Goal: Task Accomplishment & Management: Use online tool/utility

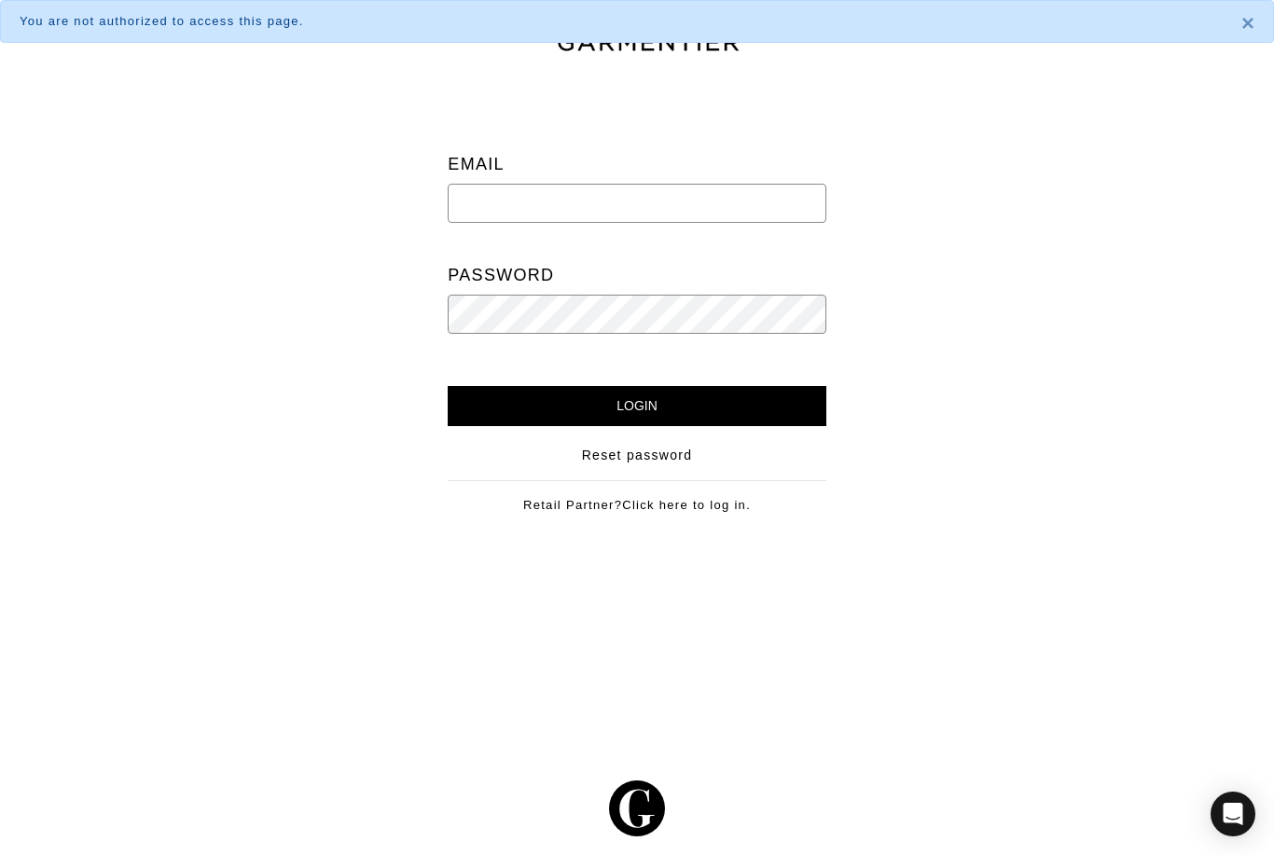
scroll to position [60, 0]
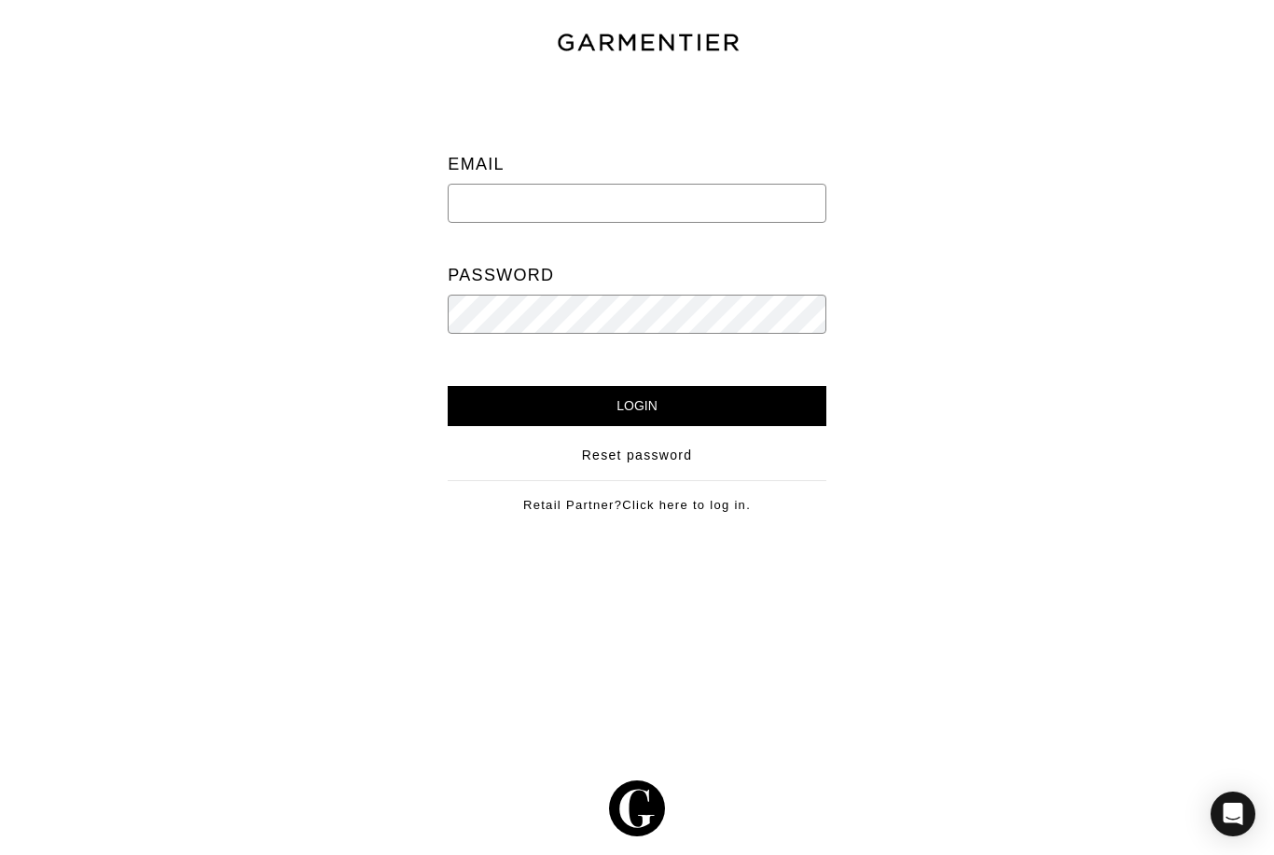
click at [533, 145] on div "Email" at bounding box center [637, 193] width 378 height 96
click at [529, 145] on div "Email" at bounding box center [637, 193] width 378 height 96
click at [505, 184] on input "email" at bounding box center [637, 203] width 378 height 39
type input "info@kennistyleagency.com"
click at [502, 386] on input "Login" at bounding box center [637, 406] width 378 height 40
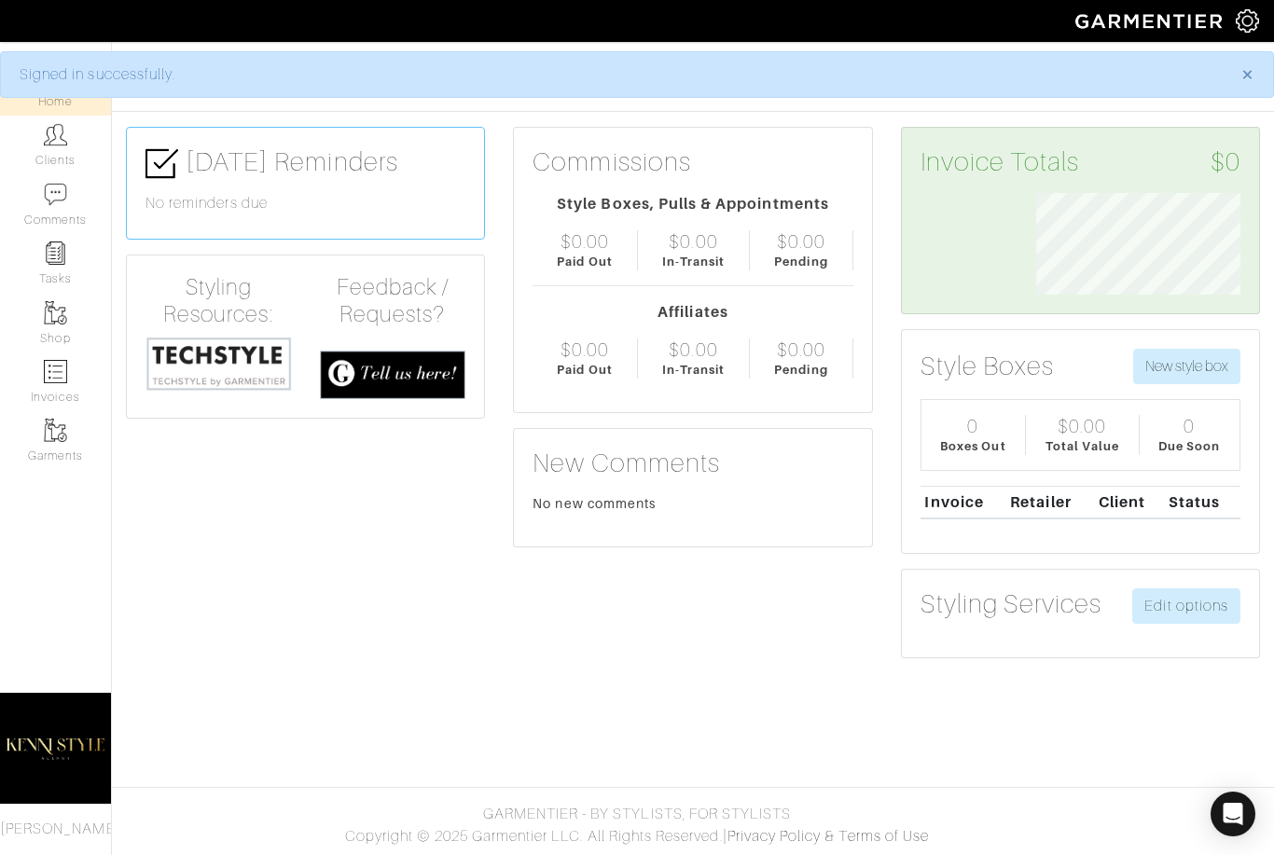
scroll to position [102, 232]
click at [48, 156] on link "Clients" at bounding box center [55, 145] width 111 height 59
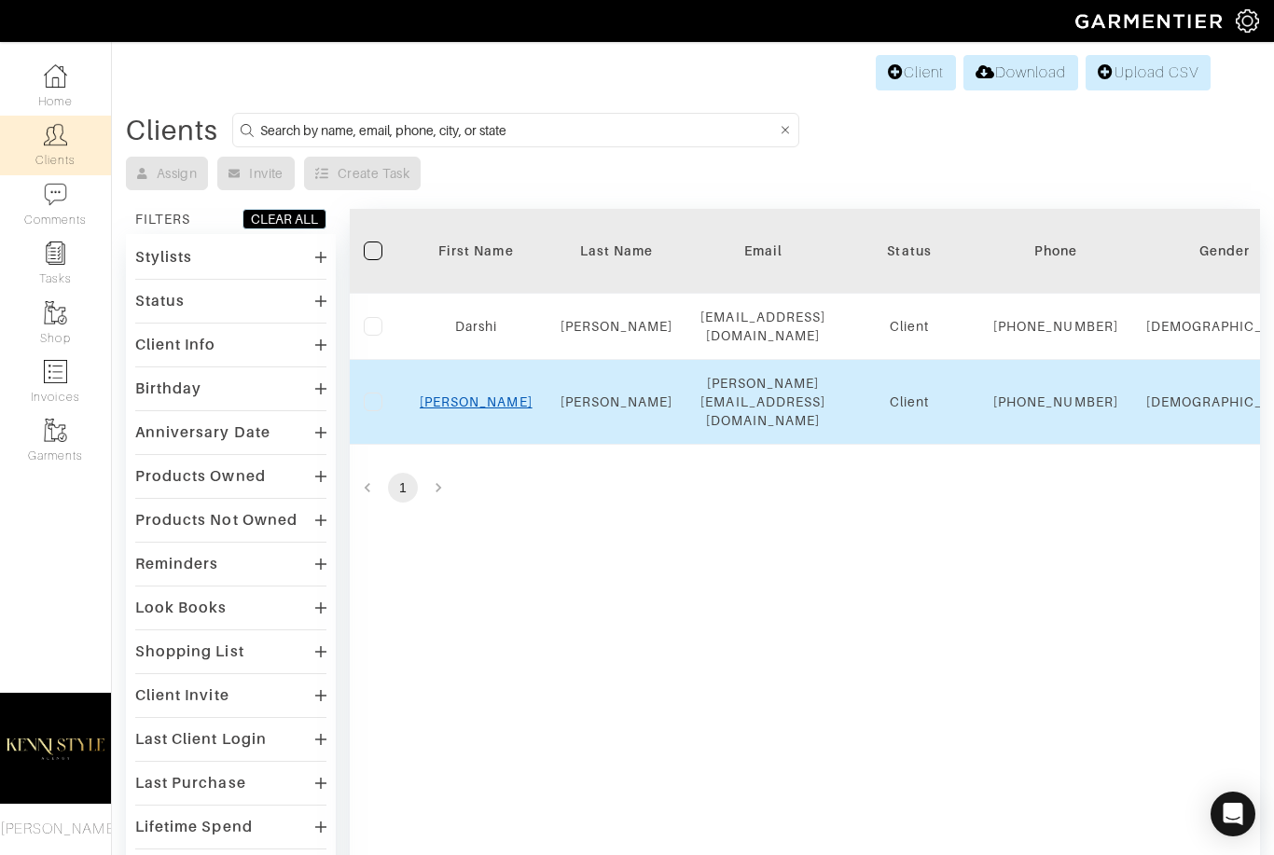
click at [480, 409] on link "Kenisha" at bounding box center [476, 402] width 113 height 15
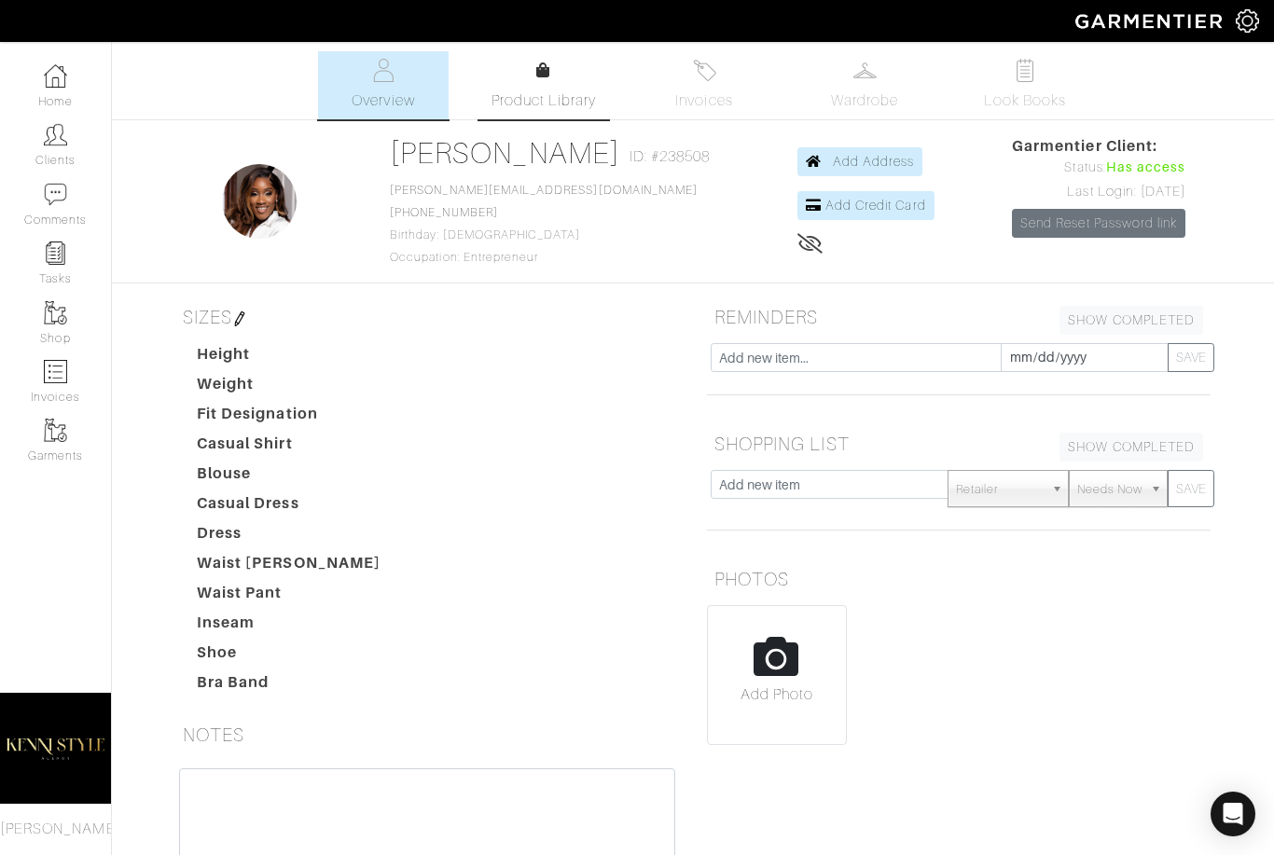
click at [554, 94] on span "Product Library" at bounding box center [543, 101] width 105 height 22
click at [54, 87] on img at bounding box center [55, 75] width 23 height 23
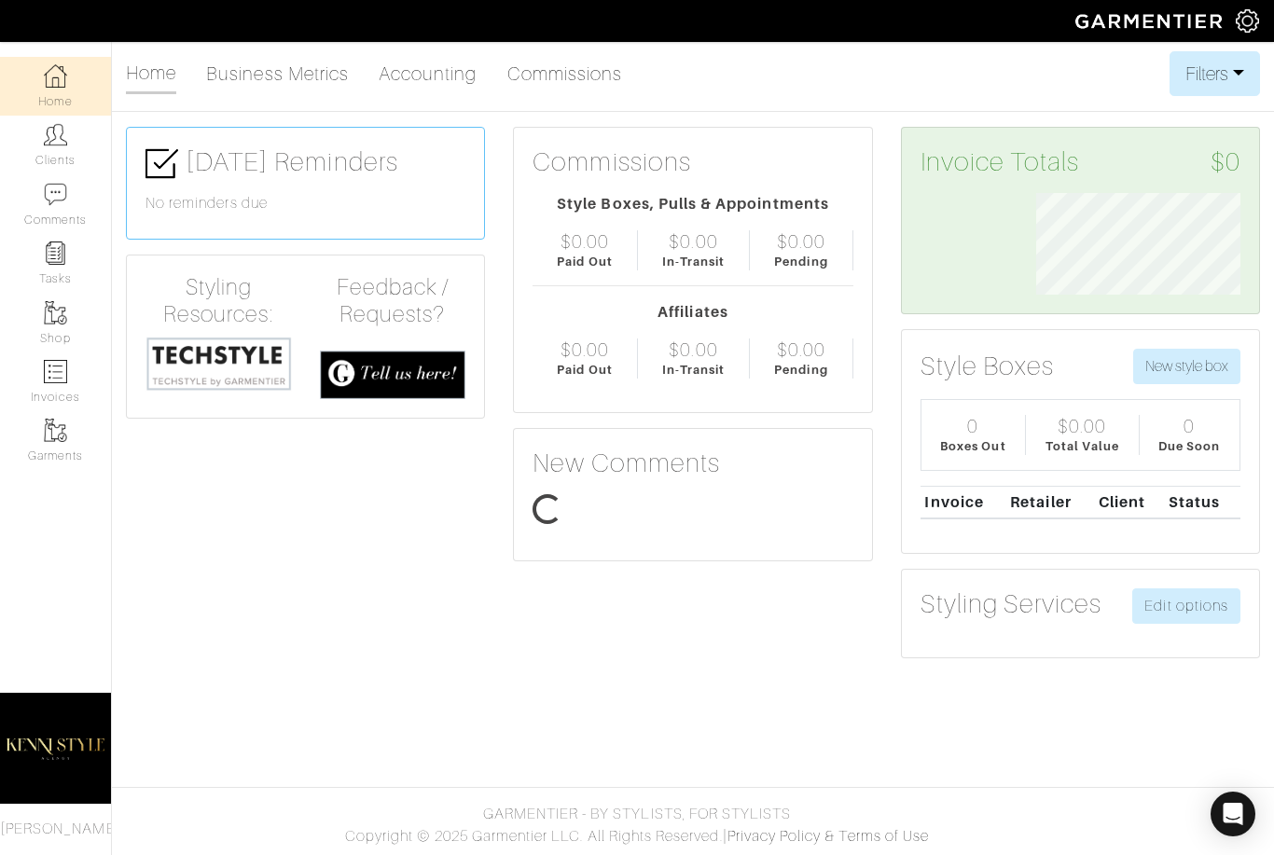
scroll to position [102, 232]
click at [1171, 367] on button "New style box" at bounding box center [1186, 366] width 107 height 35
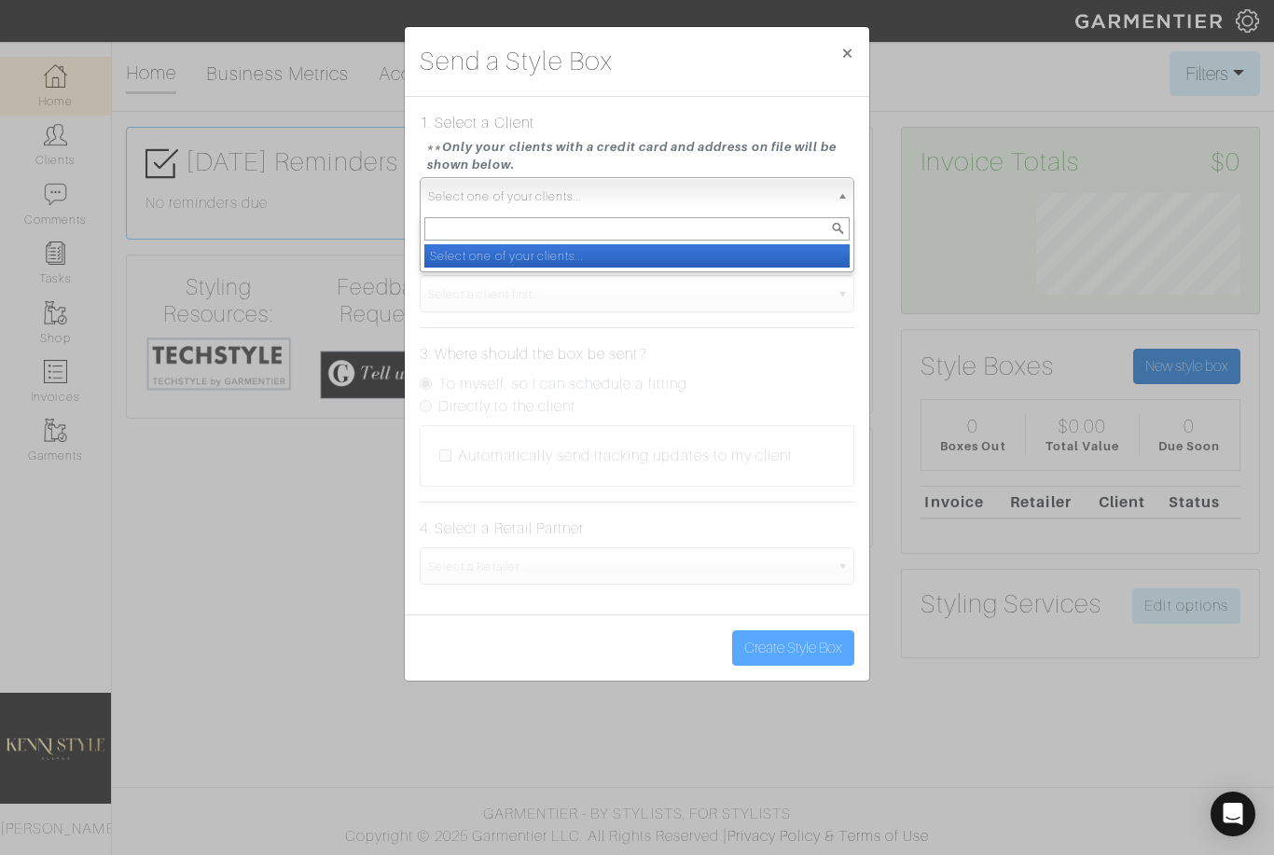
click at [768, 190] on span "Select one of your clients..." at bounding box center [628, 196] width 401 height 37
click at [596, 234] on input "text" at bounding box center [636, 228] width 425 height 23
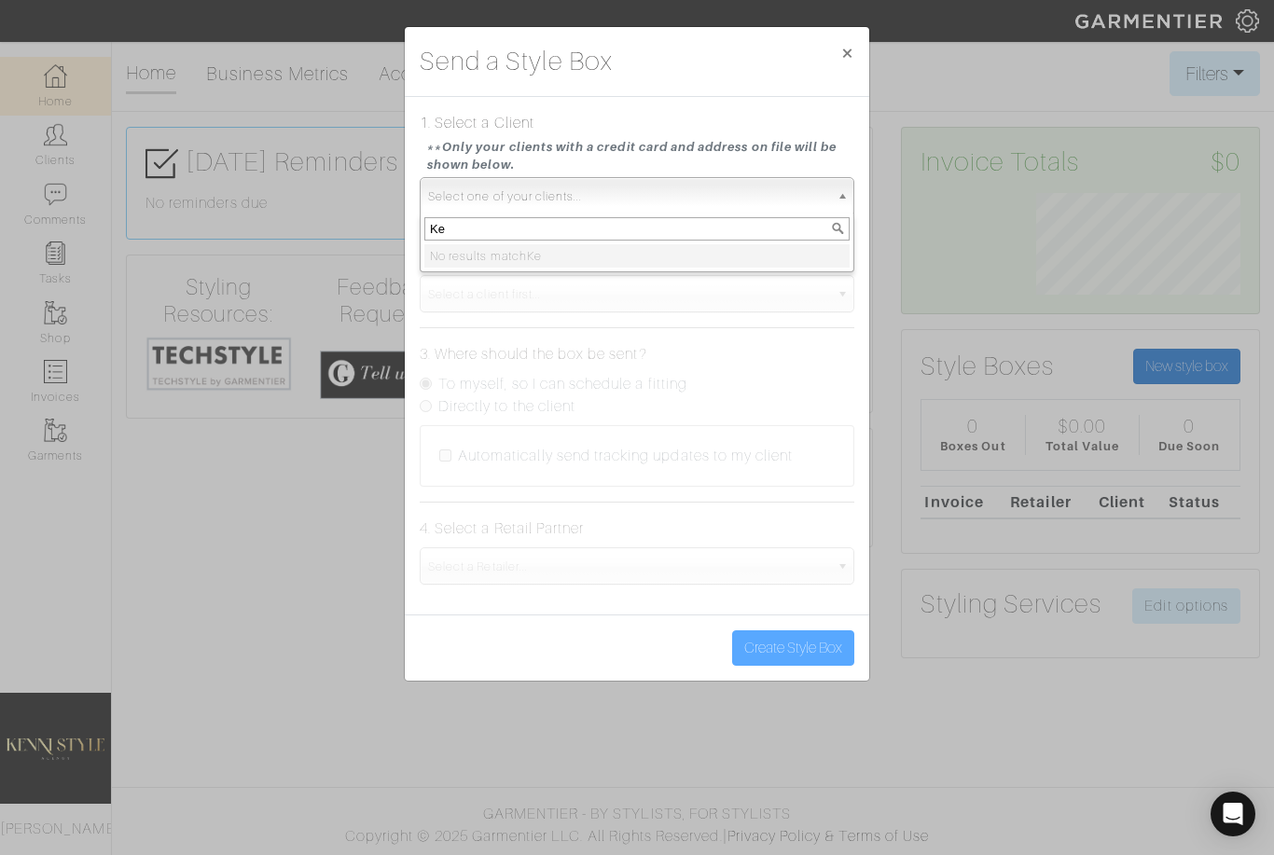
type input "K"
click at [630, 306] on span "Select a client first..." at bounding box center [628, 294] width 401 height 37
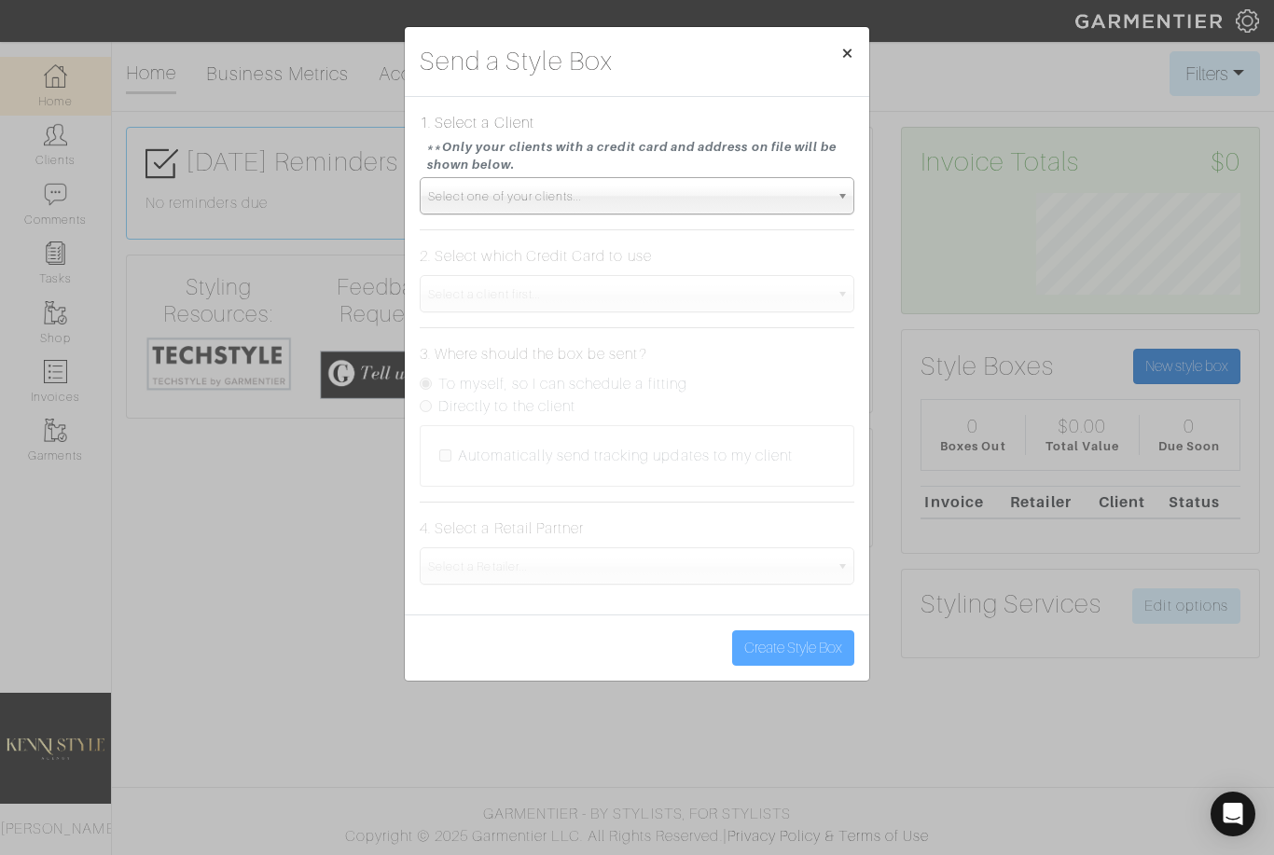
click at [843, 54] on span "×" at bounding box center [847, 52] width 14 height 25
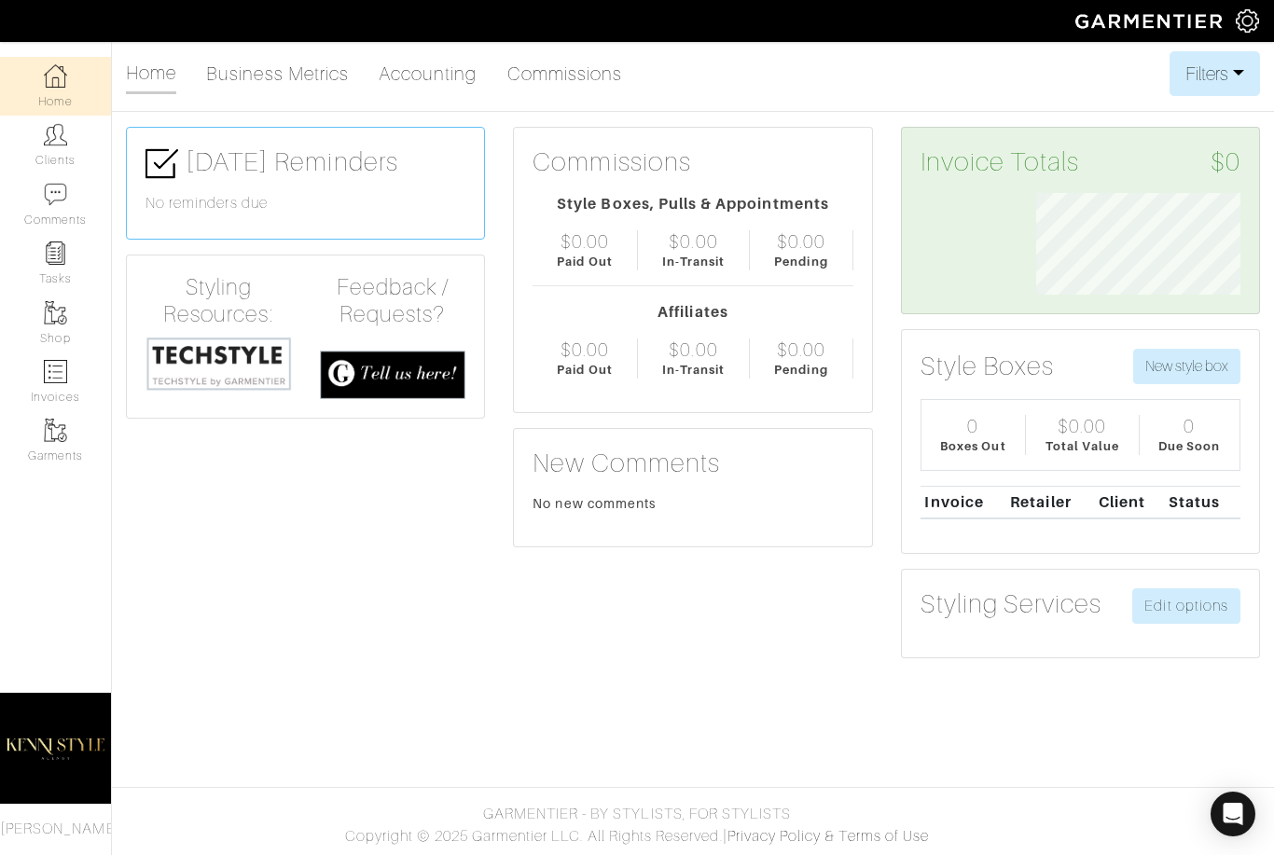
click at [1242, 616] on div "Styling Services Edit options" at bounding box center [1080, 614] width 357 height 88
click at [1211, 616] on link "Edit options" at bounding box center [1186, 605] width 108 height 35
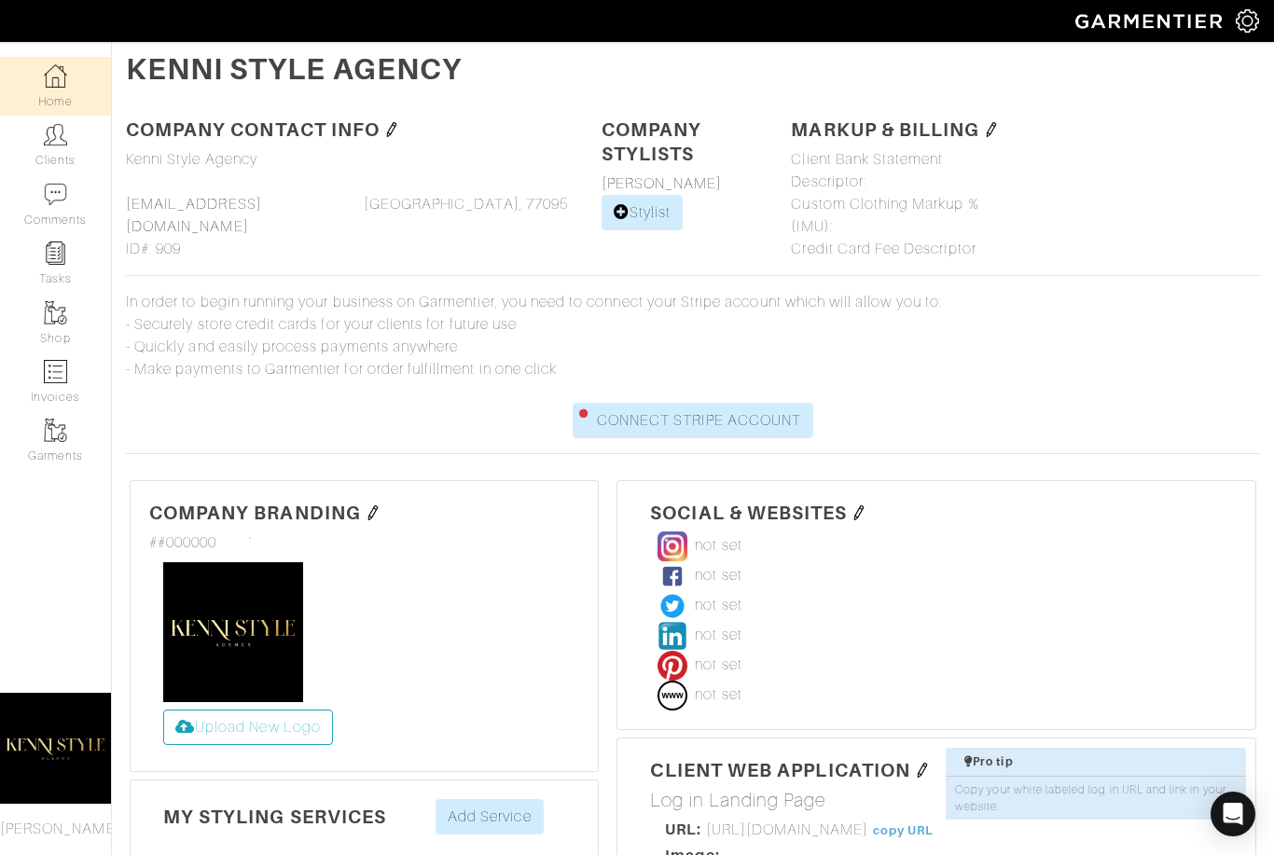
click at [57, 98] on link "Home" at bounding box center [55, 86] width 111 height 59
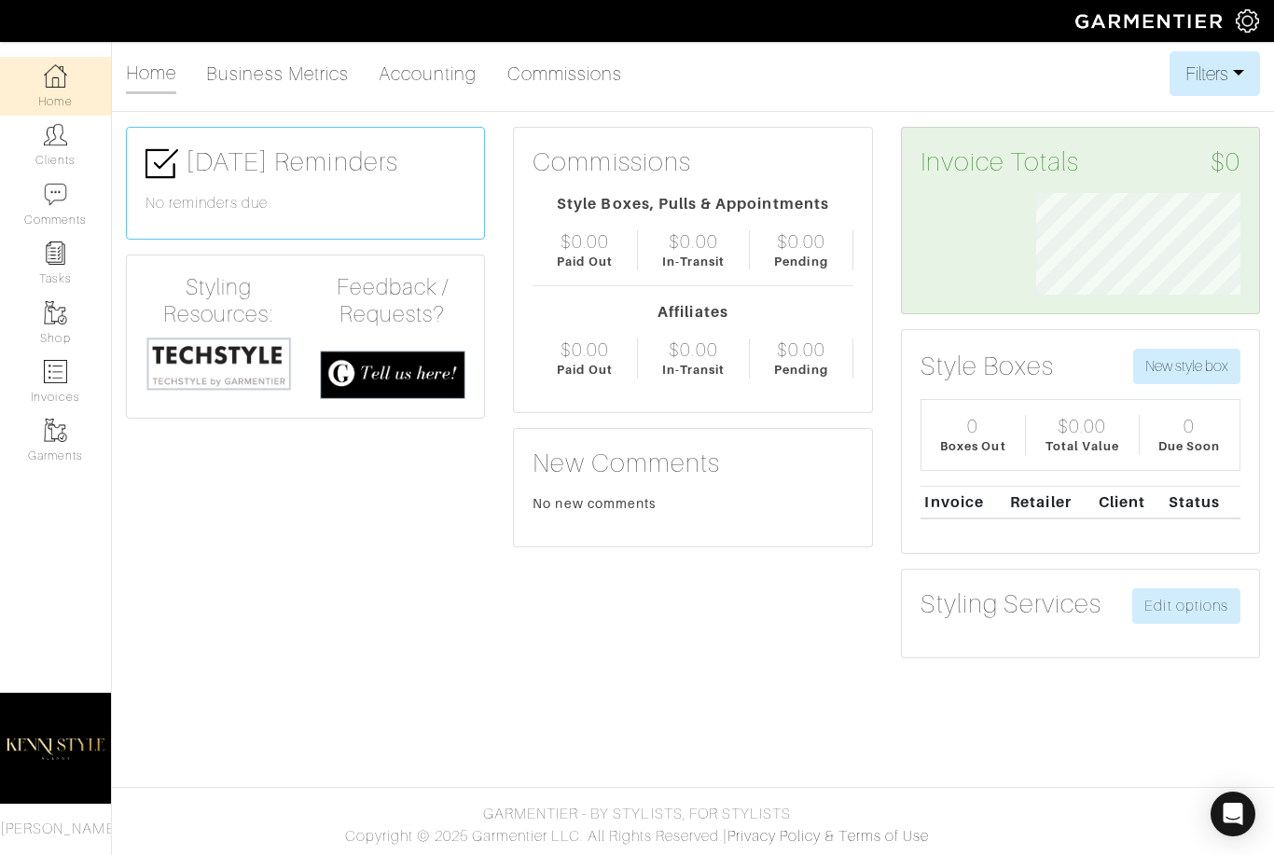
scroll to position [102, 232]
